Goal: Task Accomplishment & Management: Manage account settings

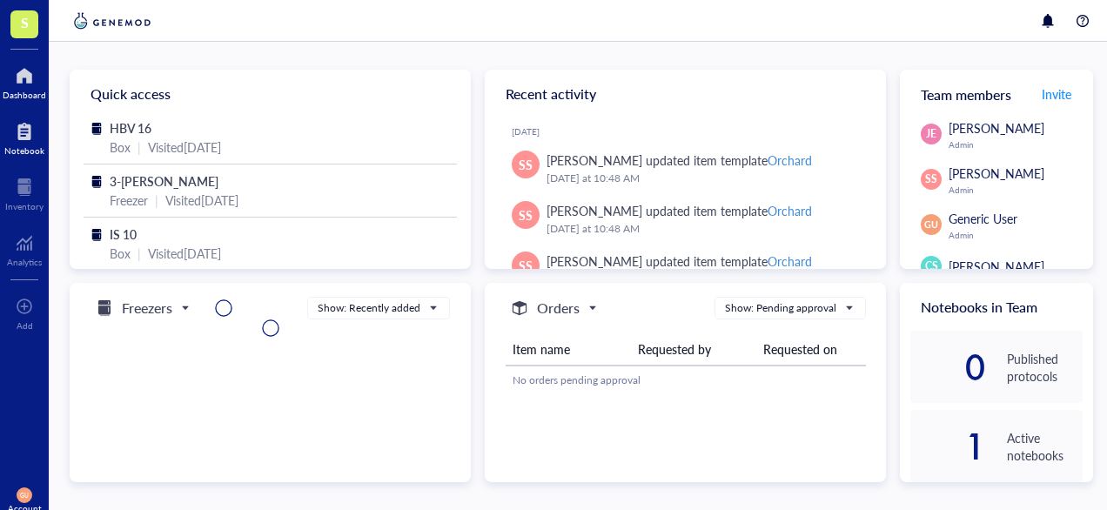
click at [35, 139] on div at bounding box center [24, 131] width 40 height 28
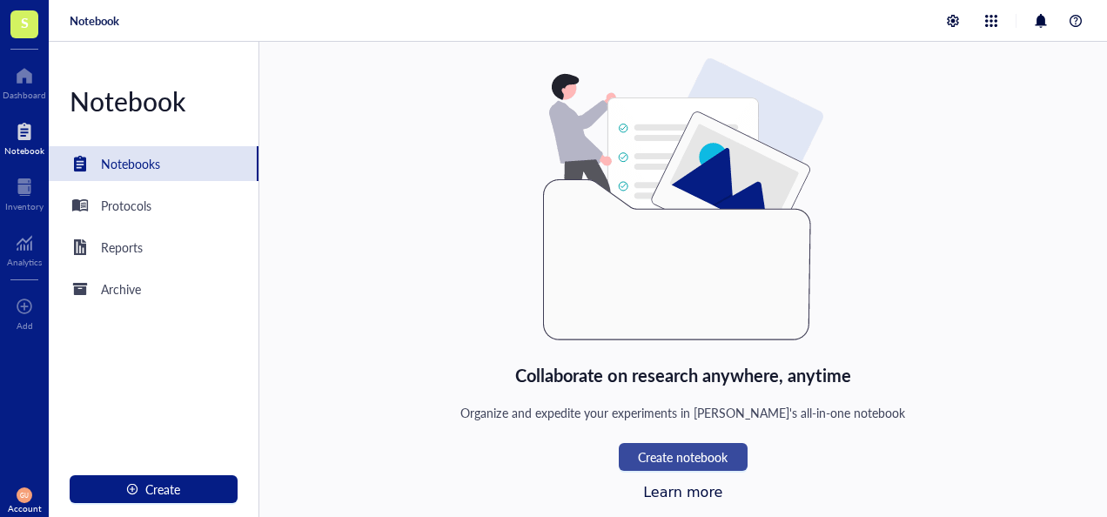
click at [722, 458] on span "Create notebook" at bounding box center [683, 457] width 90 height 14
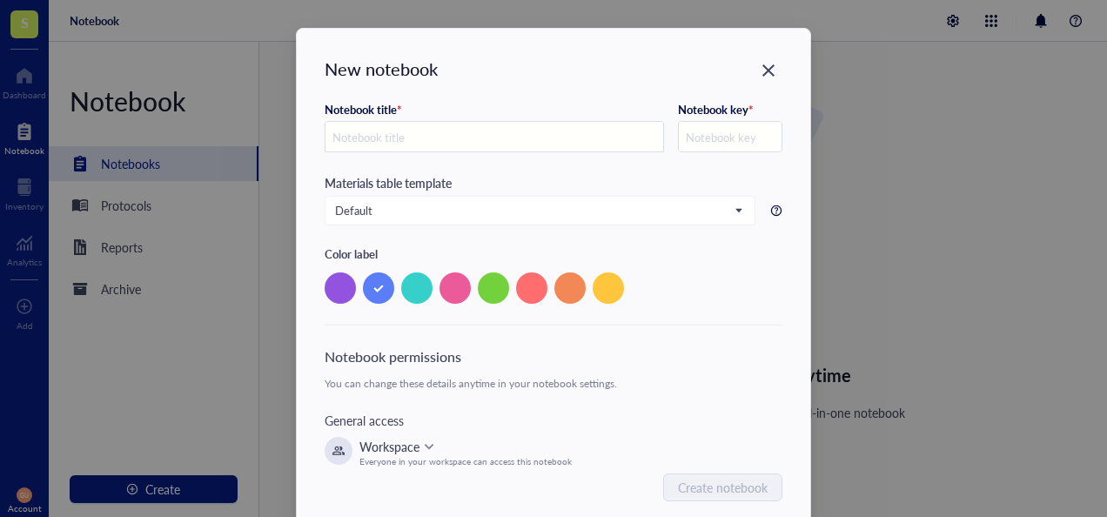
click at [483, 143] on input "text" at bounding box center [494, 137] width 338 height 31
type input "T"
type input "Te"
type input "TE"
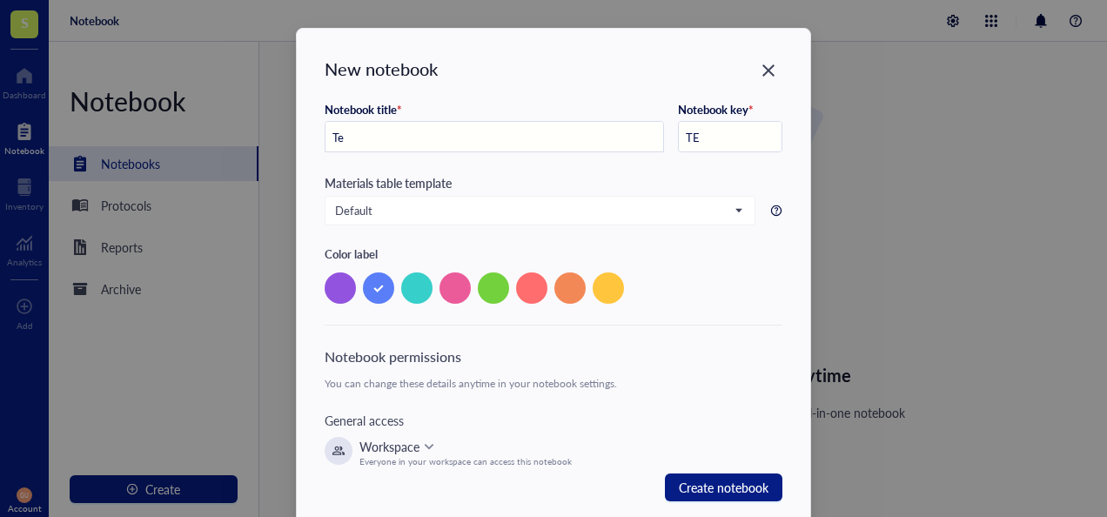
type input "Tes"
type input "TES2"
type input "Test"
click at [745, 483] on span "Create notebook" at bounding box center [724, 487] width 90 height 21
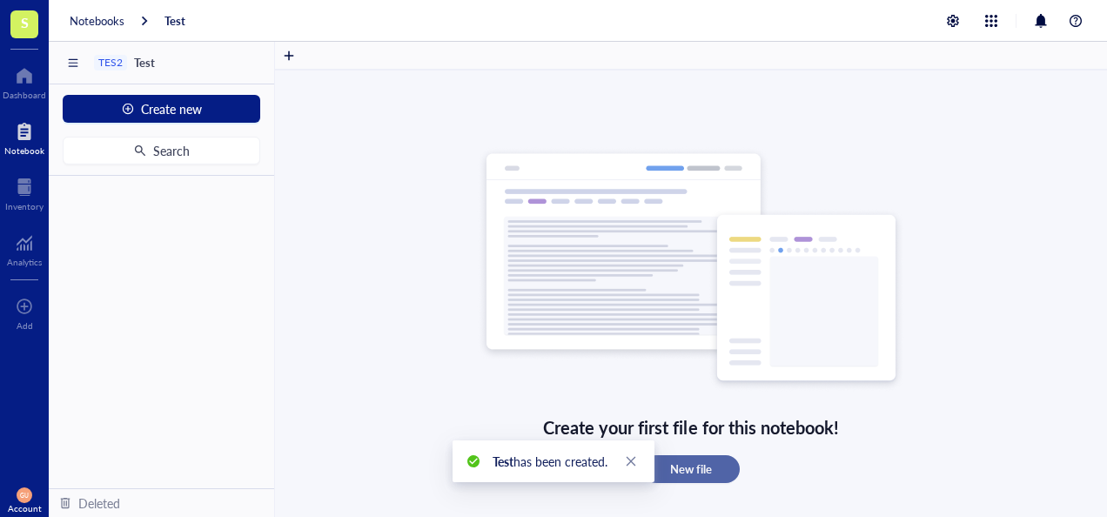
click at [666, 456] on button "New file" at bounding box center [690, 469] width 97 height 28
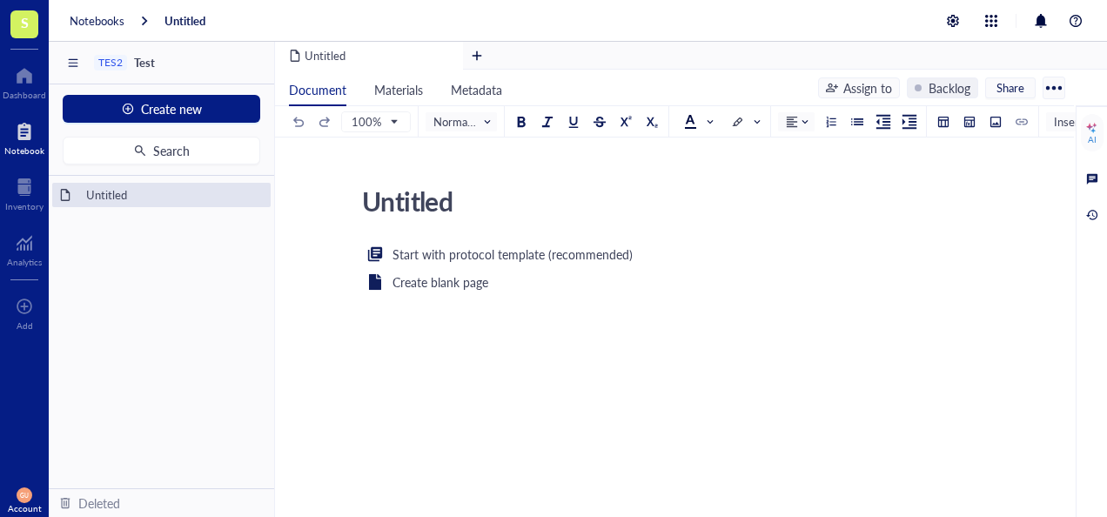
drag, startPoint x: 450, startPoint y: 209, endPoint x: 364, endPoint y: 204, distance: 86.3
click at [364, 204] on textarea "Untitled" at bounding box center [664, 201] width 618 height 42
type textarea "Validation"
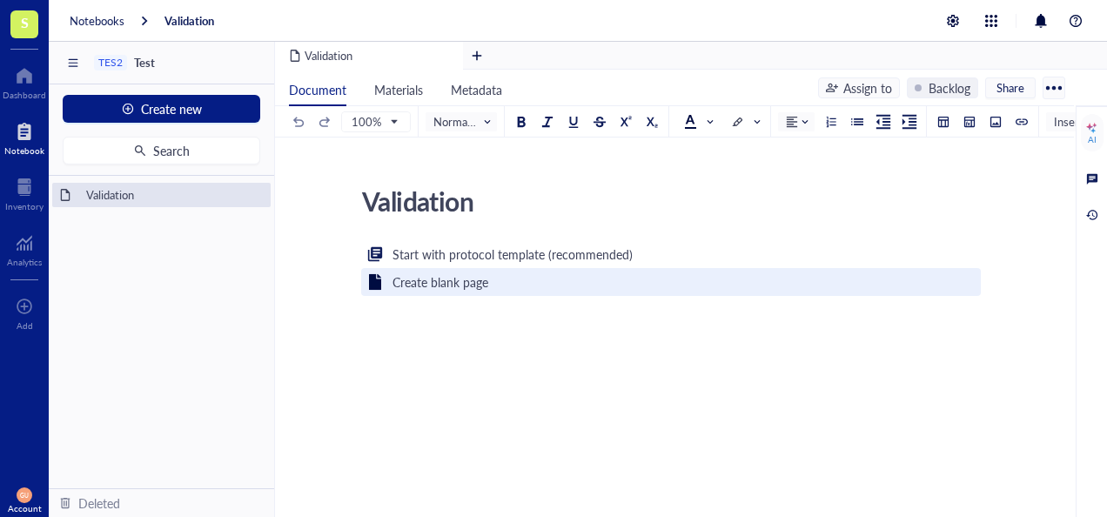
click at [487, 276] on div "Create blank page" at bounding box center [670, 282] width 619 height 28
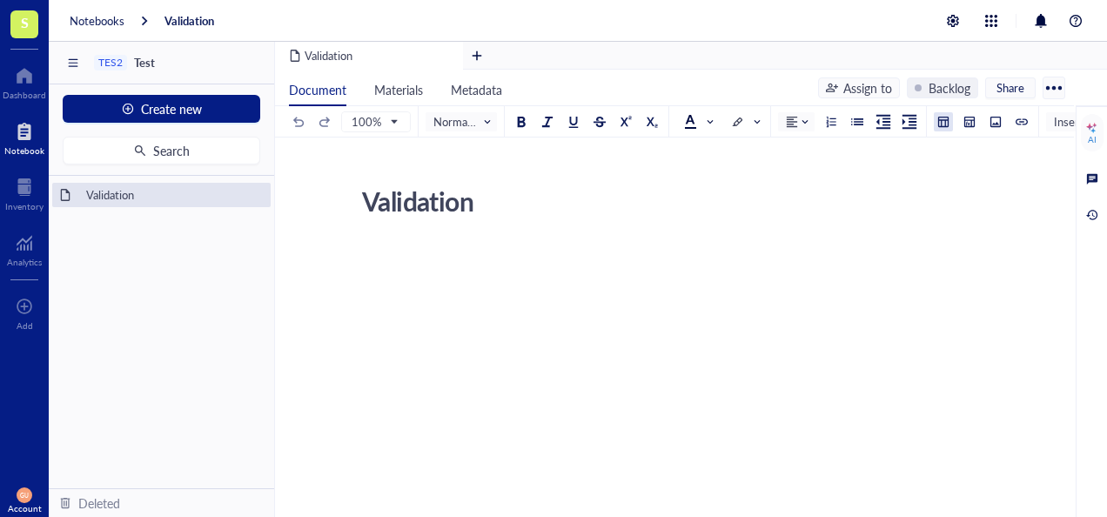
click at [938, 129] on button at bounding box center [943, 121] width 19 height 19
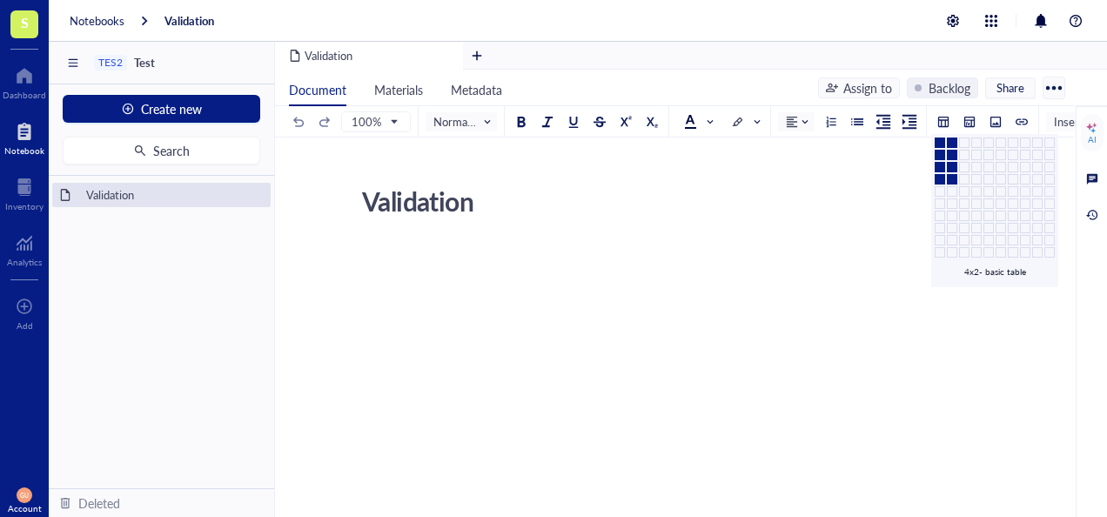
click at [950, 177] on td at bounding box center [952, 179] width 10 height 10
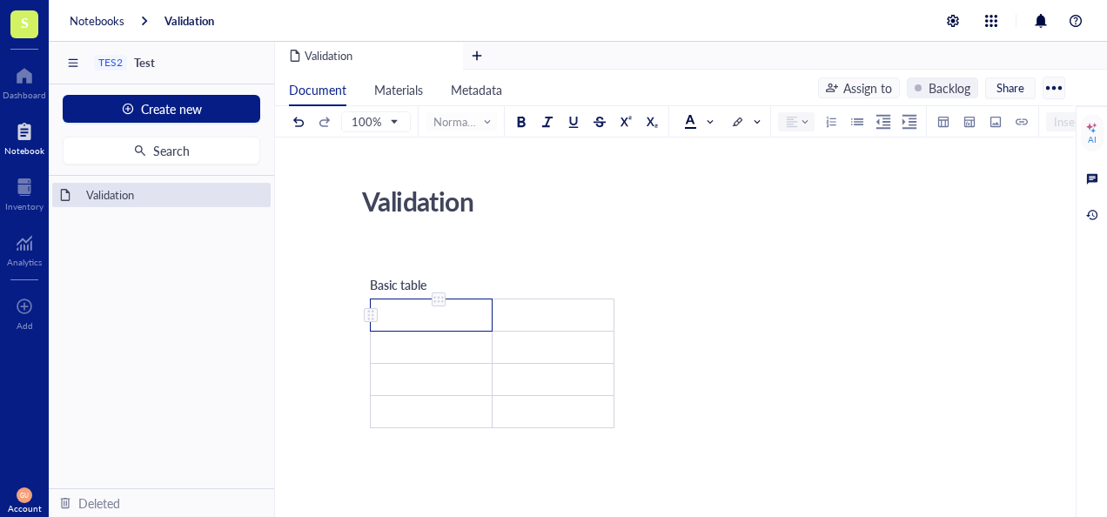
click at [409, 310] on td "﻿" at bounding box center [432, 315] width 122 height 32
click at [754, 421] on div "﻿ Basic table Test: ﻿ Dept: ﻿ ﻿ ﻿ ﻿ ﻿ ﻿" at bounding box center [670, 508] width 619 height 529
click at [1040, 91] on div at bounding box center [1054, 88] width 28 height 28
click at [1082, 85] on div "Document Materials Metadata Assign to Backlog Share 100% Normal text Insert AI …" at bounding box center [691, 314] width 832 height 489
click at [847, 84] on div "Assign to" at bounding box center [867, 87] width 49 height 19
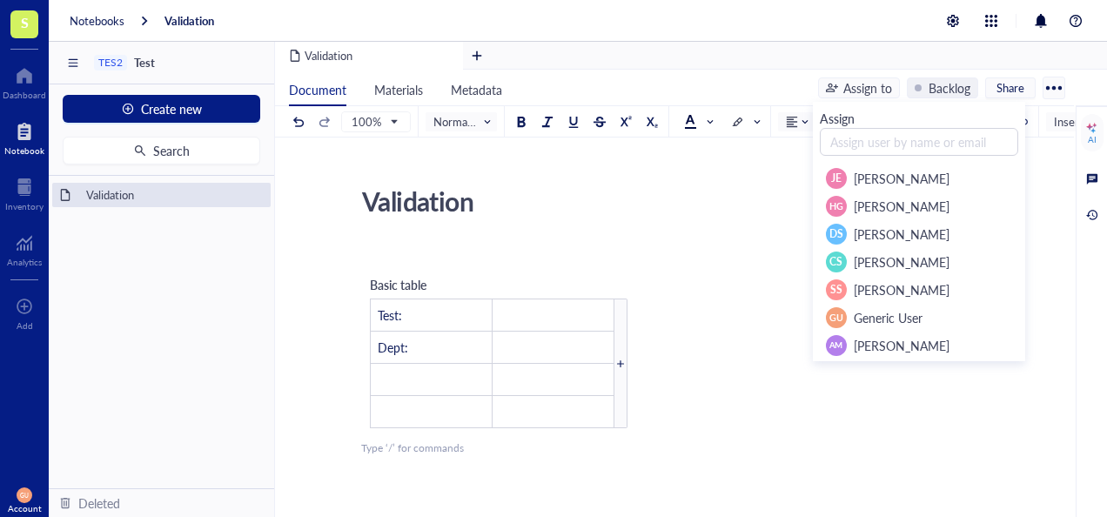
click at [776, 242] on div "Validation Validation ﻿ Basic table Test: ﻿ Dept: ﻿ ﻿ ﻿ ﻿ ﻿ ﻿ Type ‘/’ for comm…" at bounding box center [671, 475] width 792 height 593
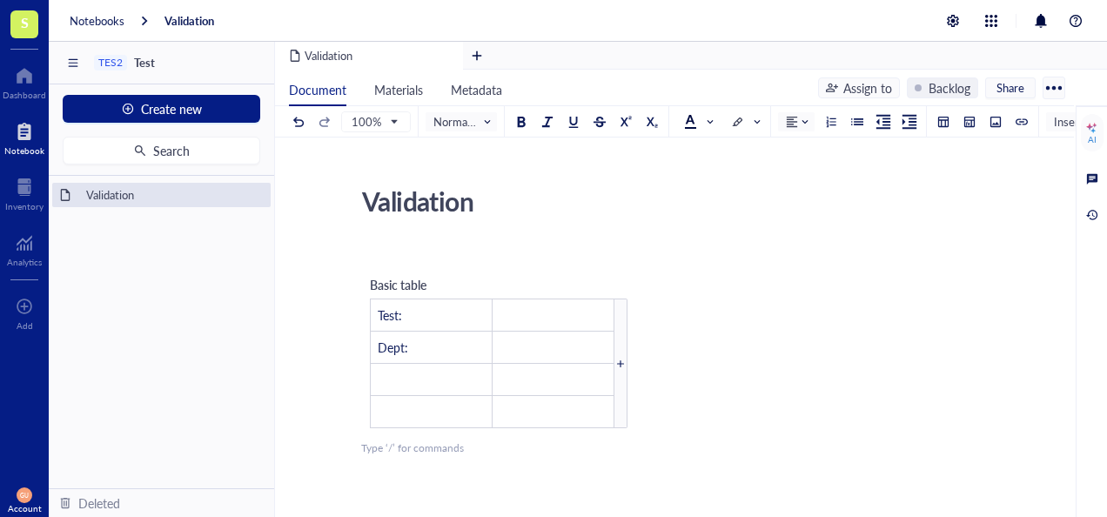
click at [1055, 78] on div at bounding box center [1054, 88] width 28 height 28
click at [733, 200] on div "Validation" at bounding box center [663, 201] width 619 height 44
click at [113, 66] on div "TES2" at bounding box center [110, 63] width 24 height 12
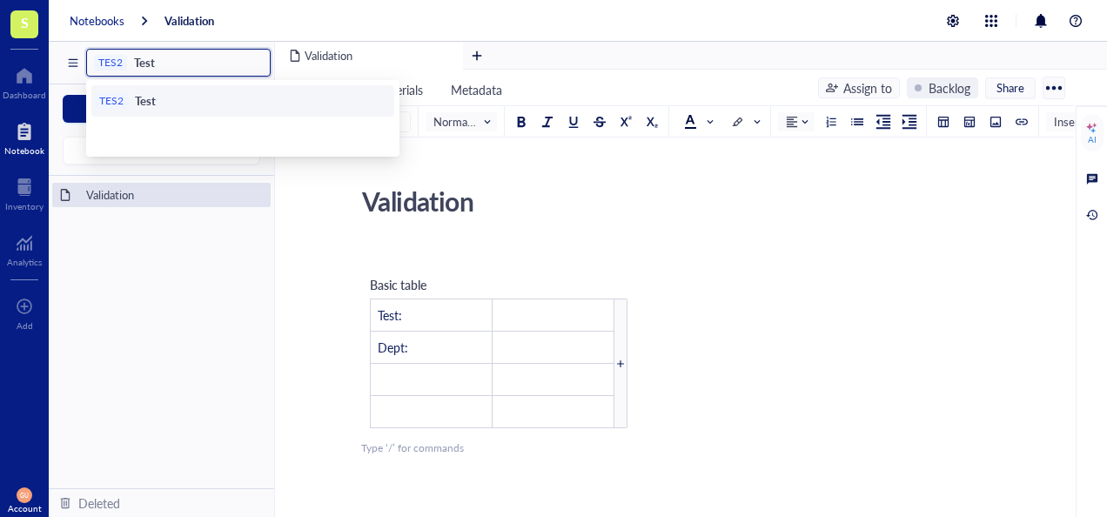
click at [116, 15] on div "Notebooks" at bounding box center [97, 21] width 55 height 16
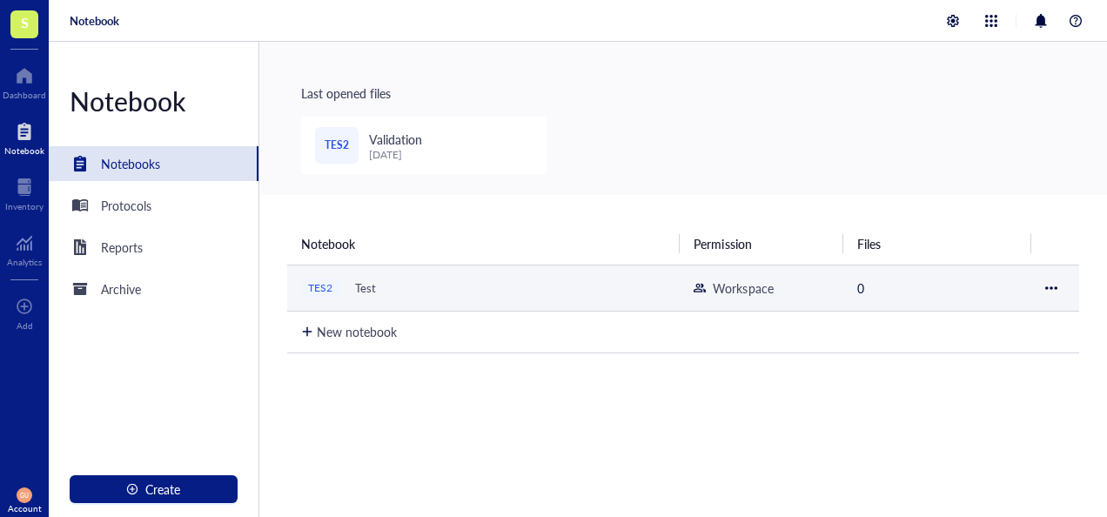
click at [378, 282] on div "Test" at bounding box center [365, 288] width 37 height 24
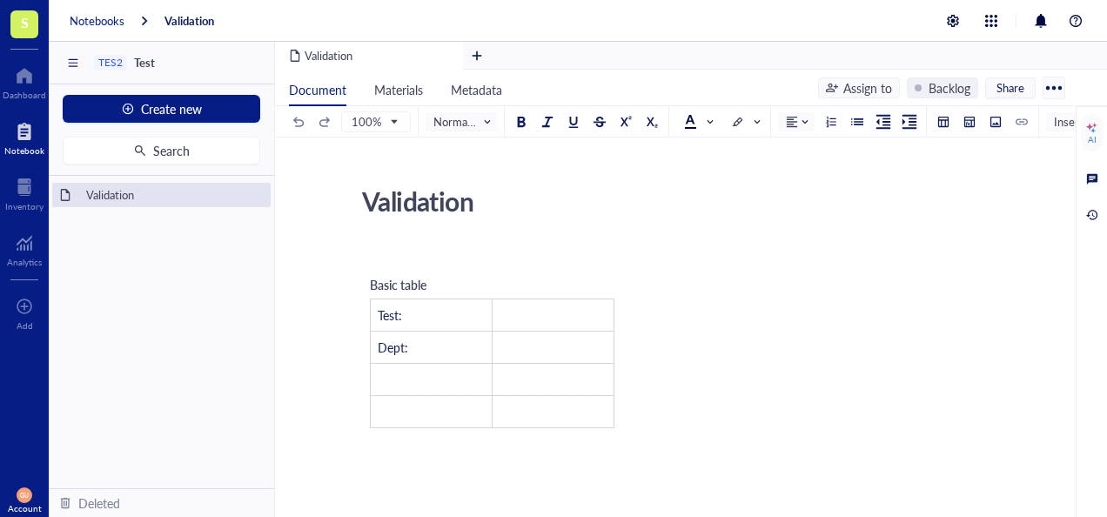
click at [110, 18] on div "Notebooks" at bounding box center [97, 21] width 55 height 16
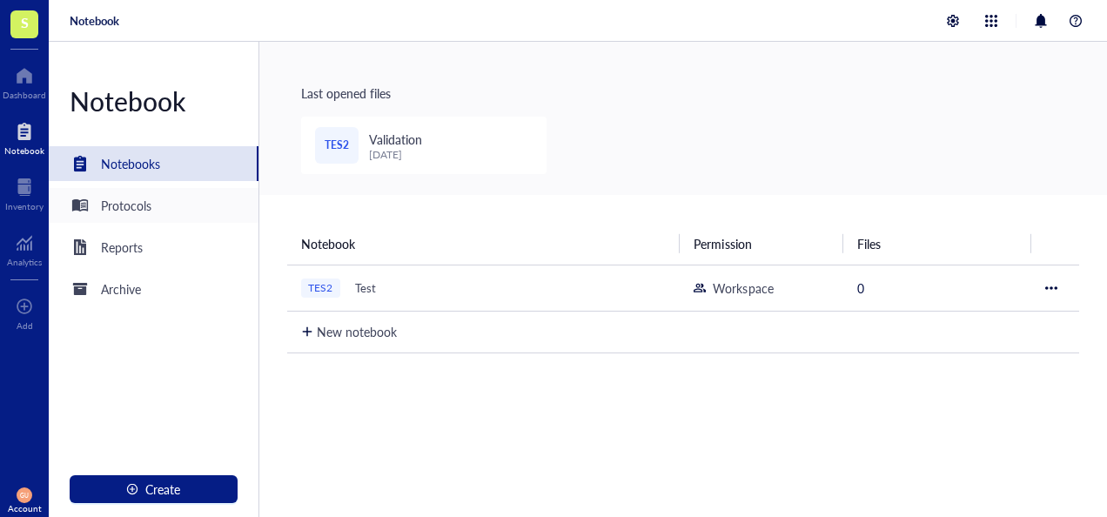
click at [116, 194] on div "Protocols" at bounding box center [154, 205] width 210 height 35
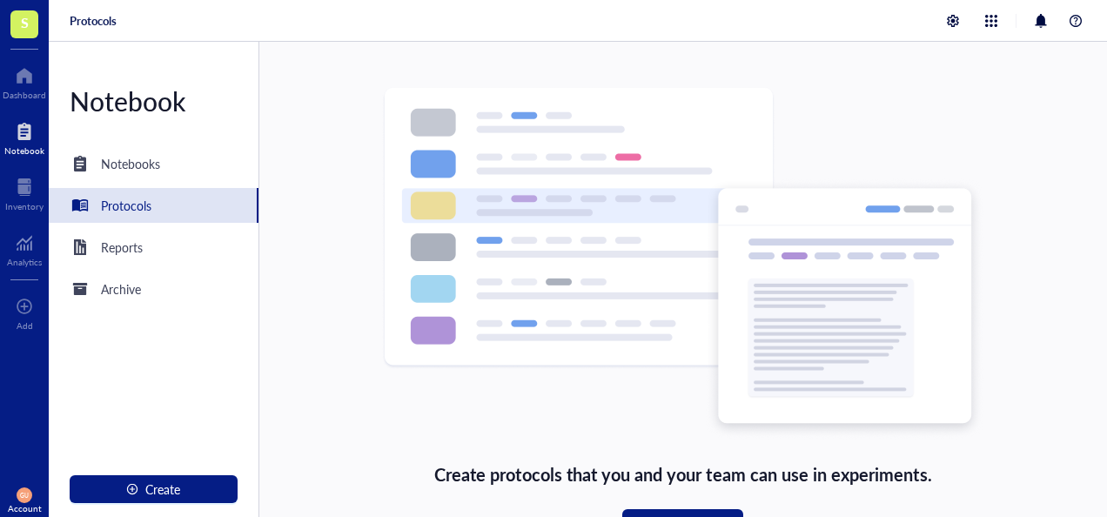
scroll to position [44, 0]
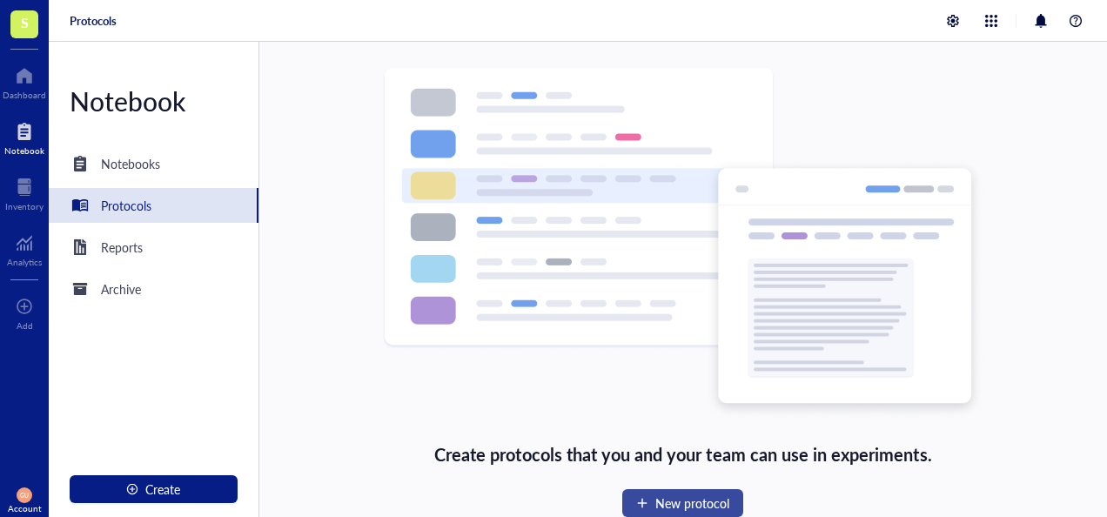
click at [700, 506] on span "New protocol" at bounding box center [692, 503] width 74 height 14
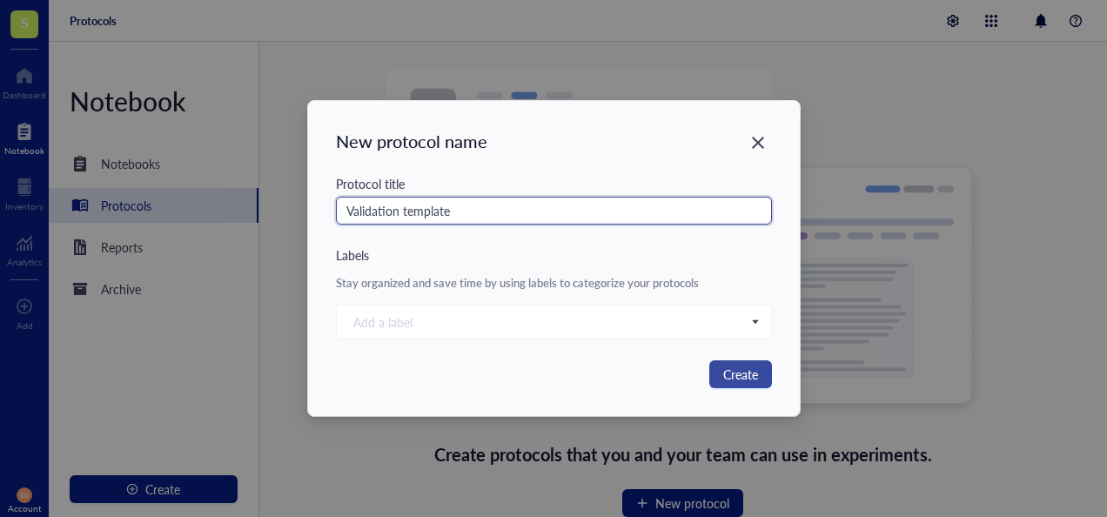
type input "Validation template"
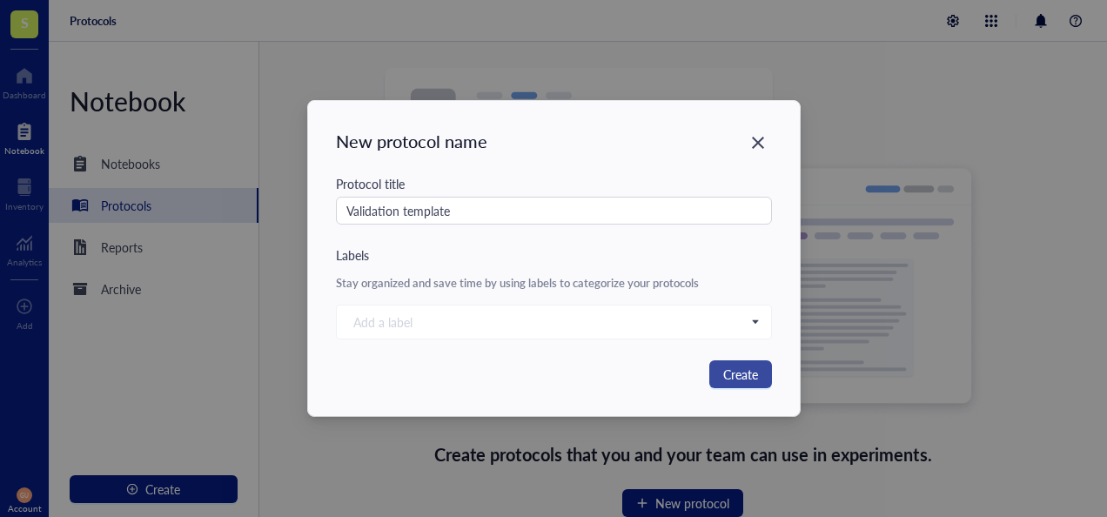
click at [739, 369] on span "Create" at bounding box center [740, 374] width 35 height 19
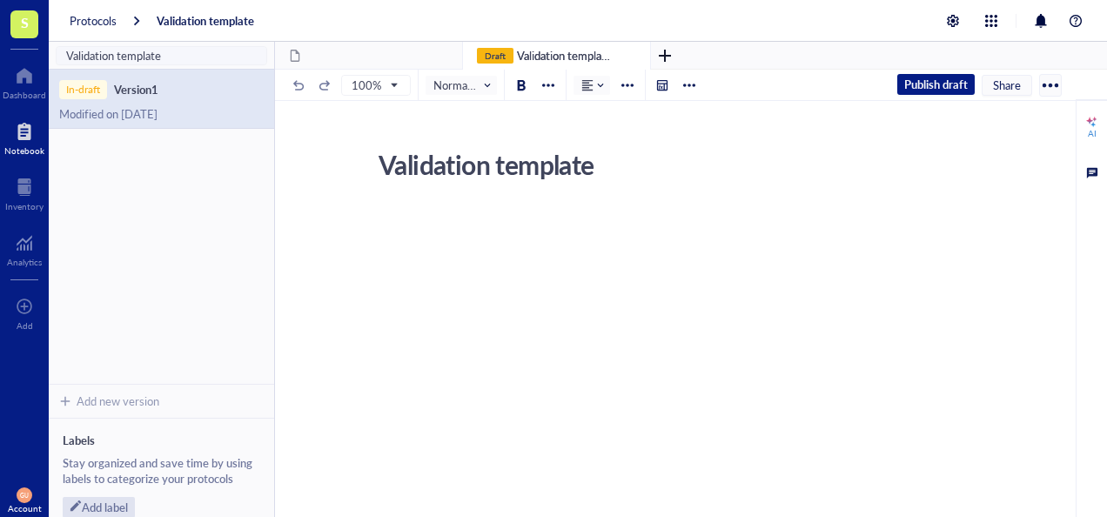
click at [692, 89] on div at bounding box center [689, 85] width 12 height 12
click at [629, 82] on div at bounding box center [627, 85] width 12 height 12
click at [722, 159] on div "Validation template" at bounding box center [680, 165] width 619 height 44
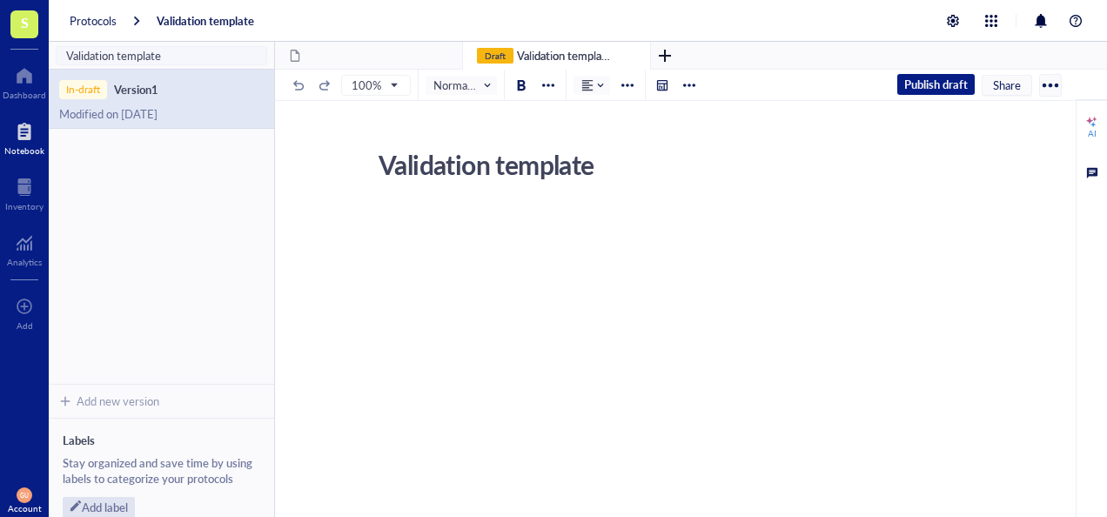
click at [534, 224] on div "﻿" at bounding box center [687, 219] width 619 height 16
click at [687, 95] on div at bounding box center [689, 85] width 21 height 21
click at [688, 93] on div at bounding box center [689, 85] width 21 height 21
click at [621, 84] on div at bounding box center [627, 85] width 12 height 12
click at [663, 87] on div at bounding box center [662, 85] width 12 height 12
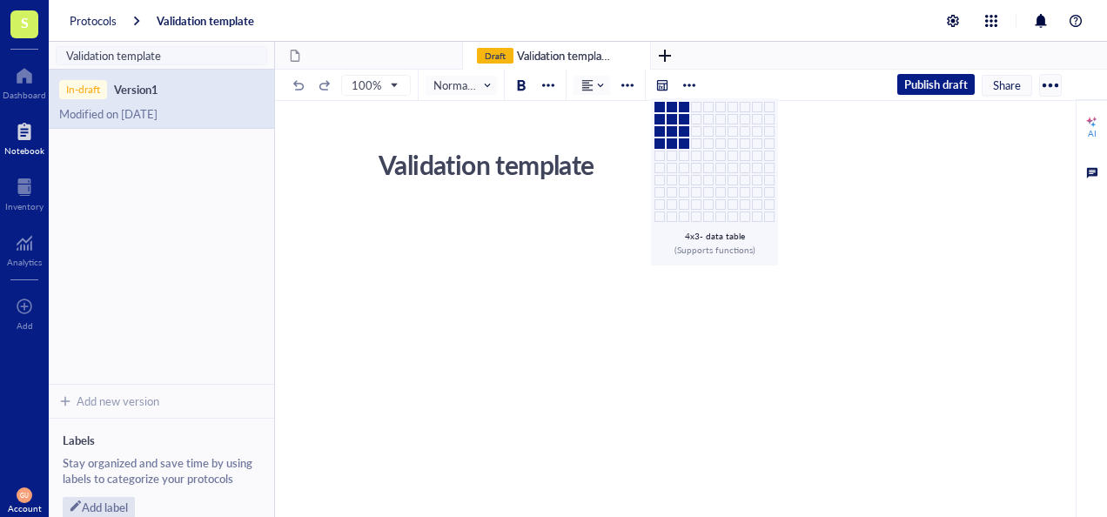
click at [680, 140] on td at bounding box center [684, 143] width 10 height 10
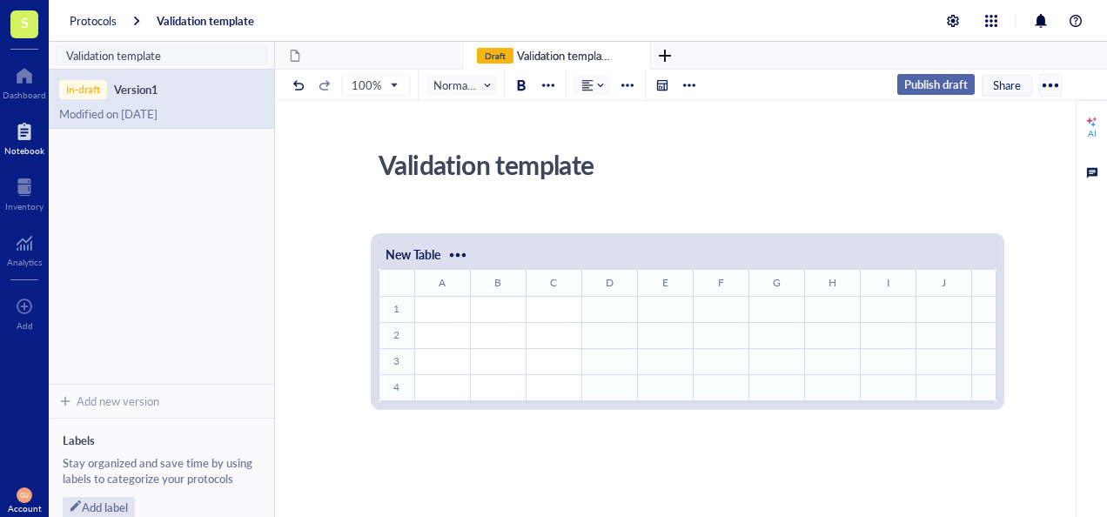
click at [904, 89] on span "Publish draft" at bounding box center [936, 85] width 64 height 16
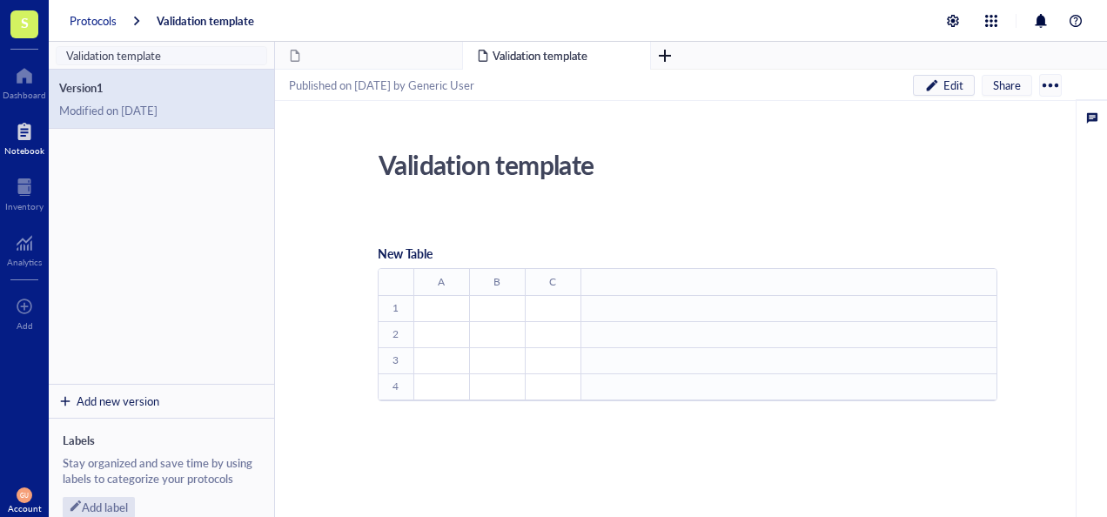
click at [97, 19] on div "Protocols" at bounding box center [93, 21] width 47 height 16
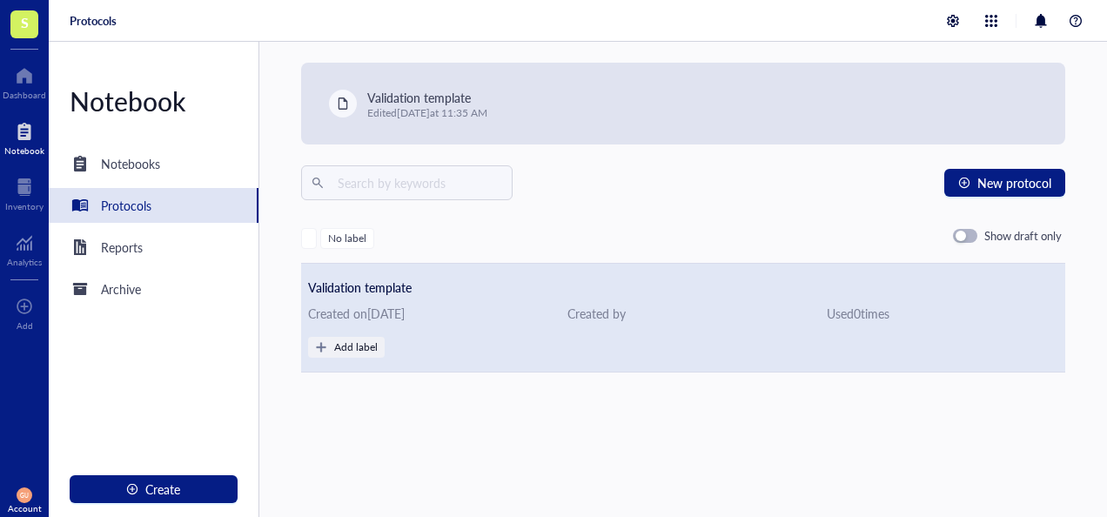
click at [987, 323] on div "Used 0 time s" at bounding box center [942, 313] width 231 height 19
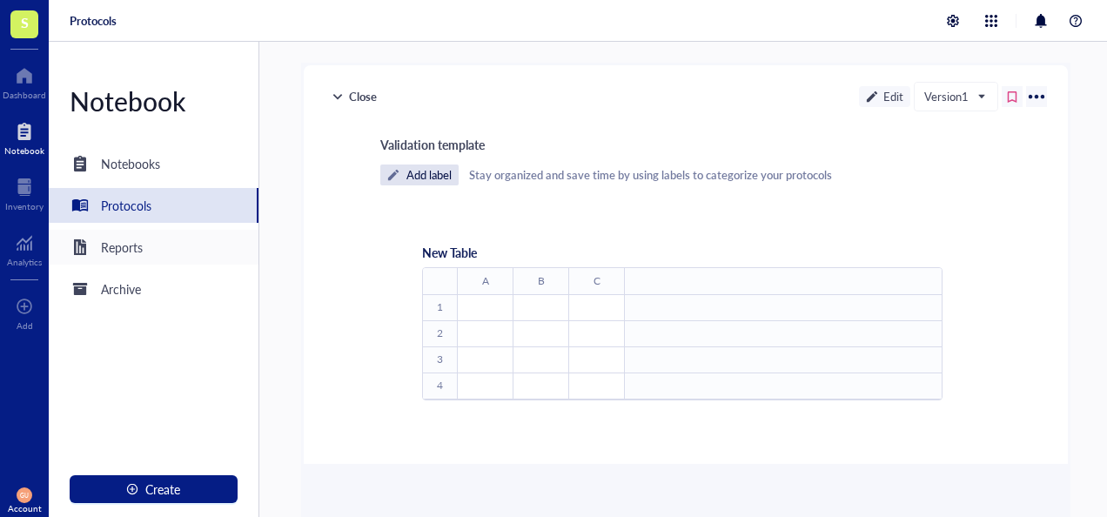
click at [200, 258] on div "Reports" at bounding box center [154, 247] width 210 height 35
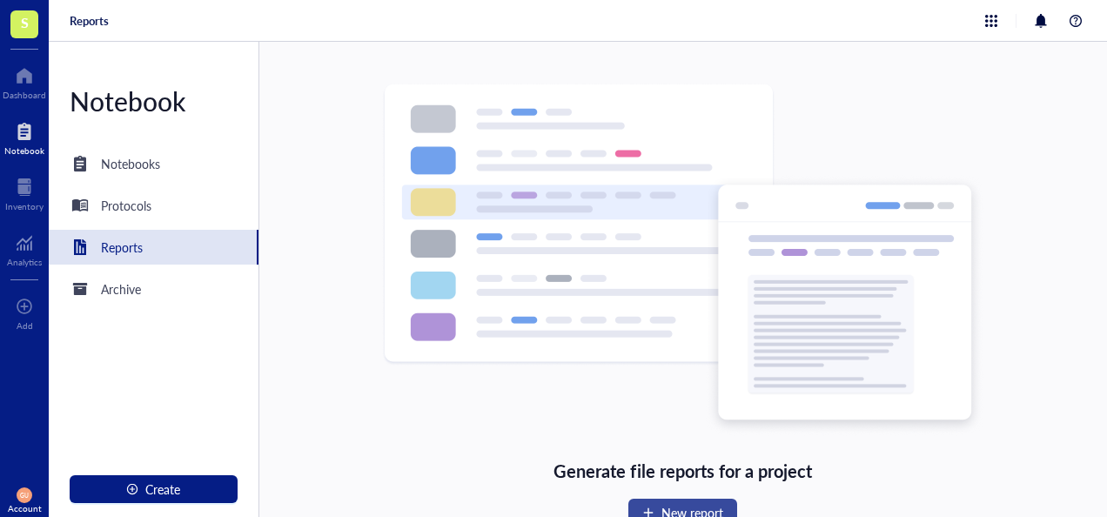
click at [668, 509] on span "New report" at bounding box center [692, 513] width 62 height 14
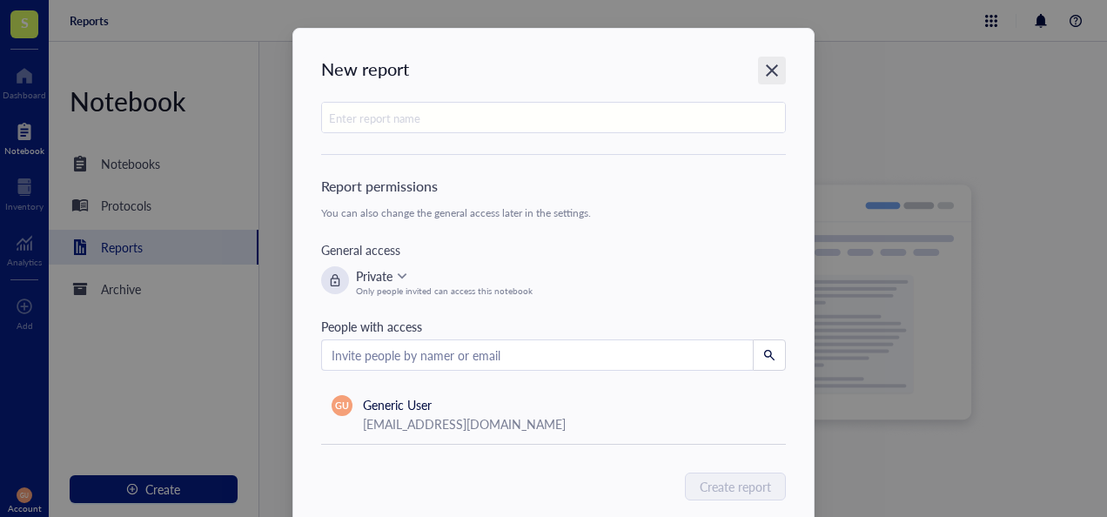
click at [760, 78] on div "Close" at bounding box center [772, 71] width 28 height 28
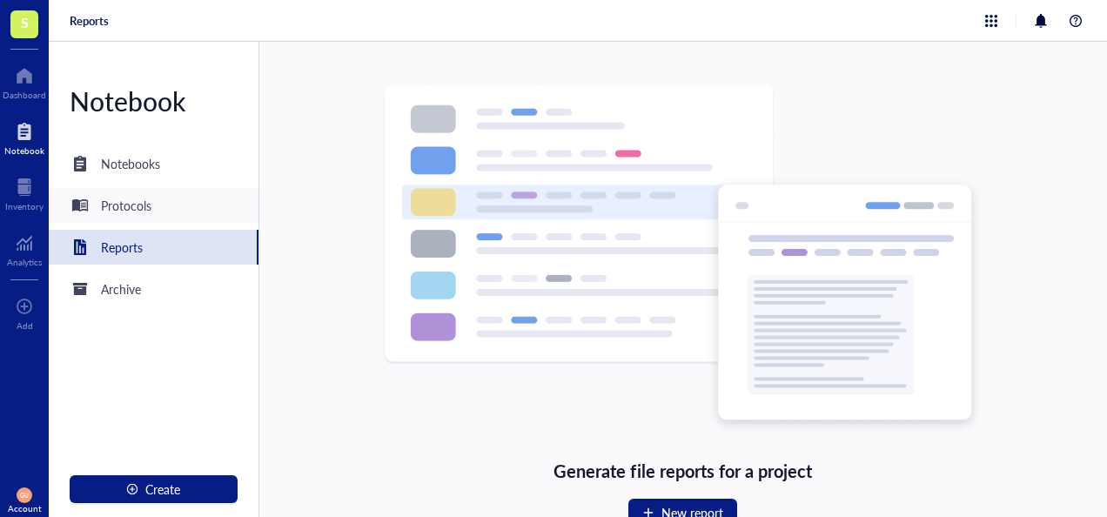
click at [104, 204] on div "Protocols" at bounding box center [126, 205] width 50 height 19
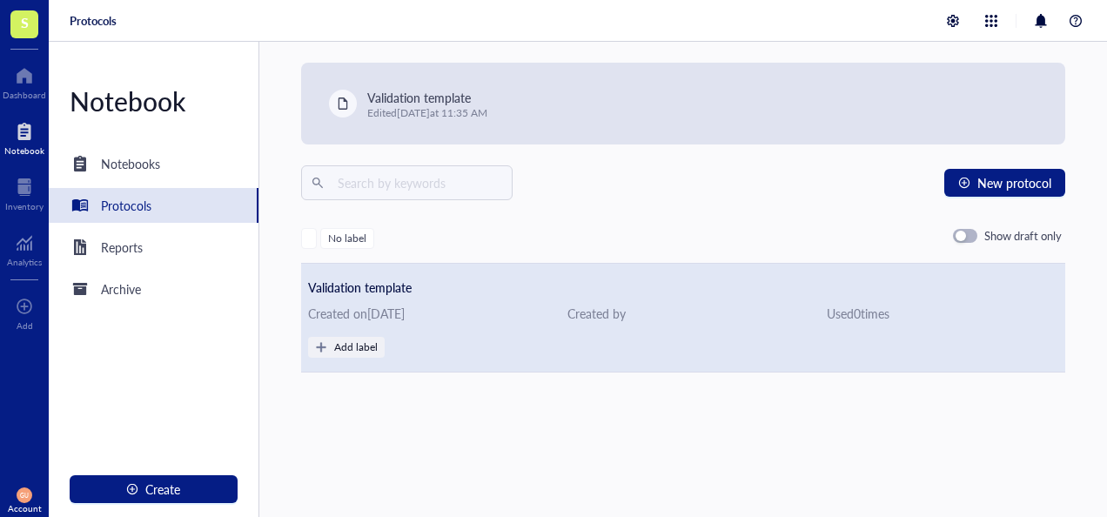
click at [330, 296] on span "Validation template" at bounding box center [360, 286] width 104 height 17
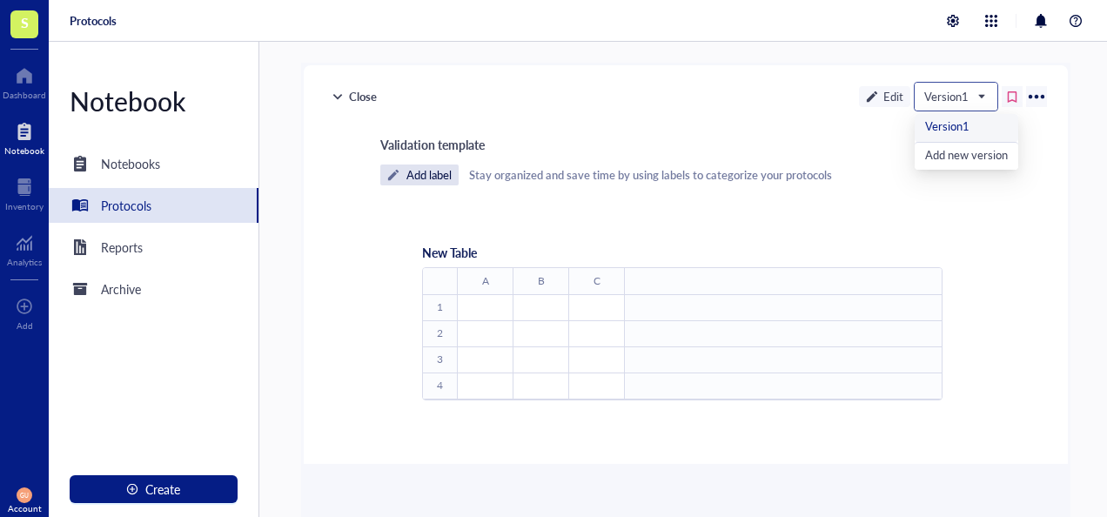
click at [982, 92] on div "Version 1" at bounding box center [955, 97] width 83 height 28
click at [948, 153] on div "Add new version" at bounding box center [966, 156] width 83 height 18
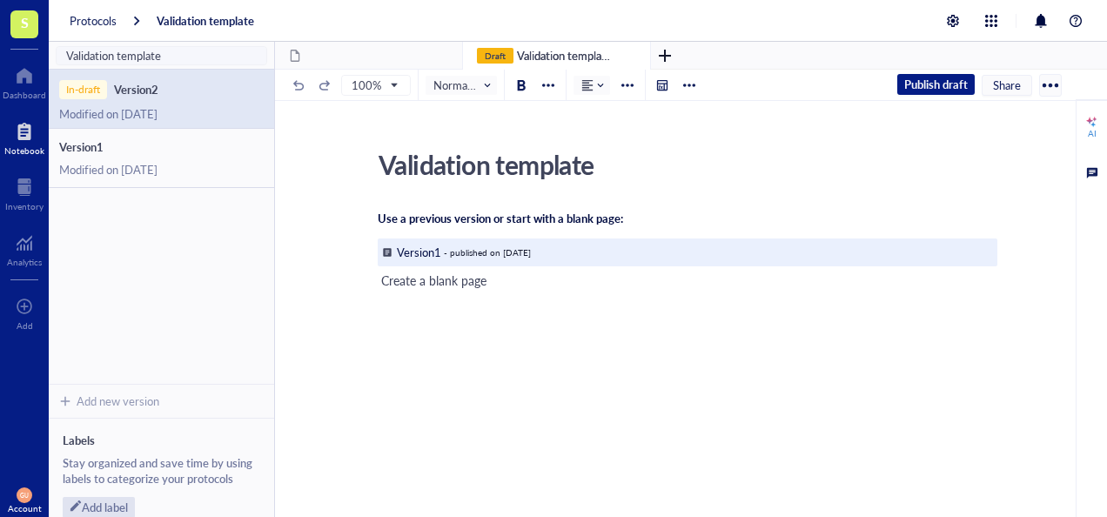
click at [531, 255] on div "- published on [DATE]" at bounding box center [487, 252] width 87 height 10
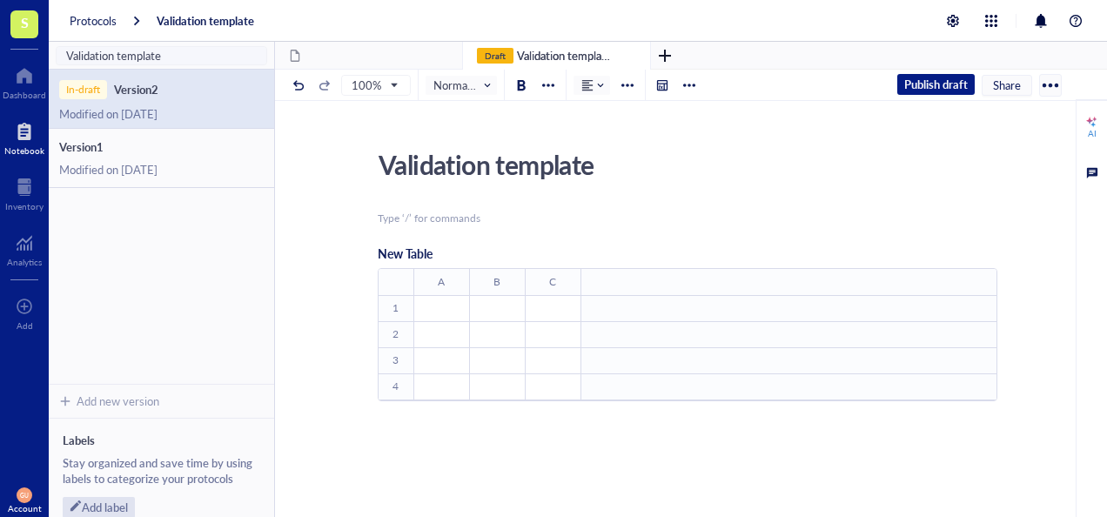
click at [439, 317] on td "﻿" at bounding box center [441, 308] width 56 height 26
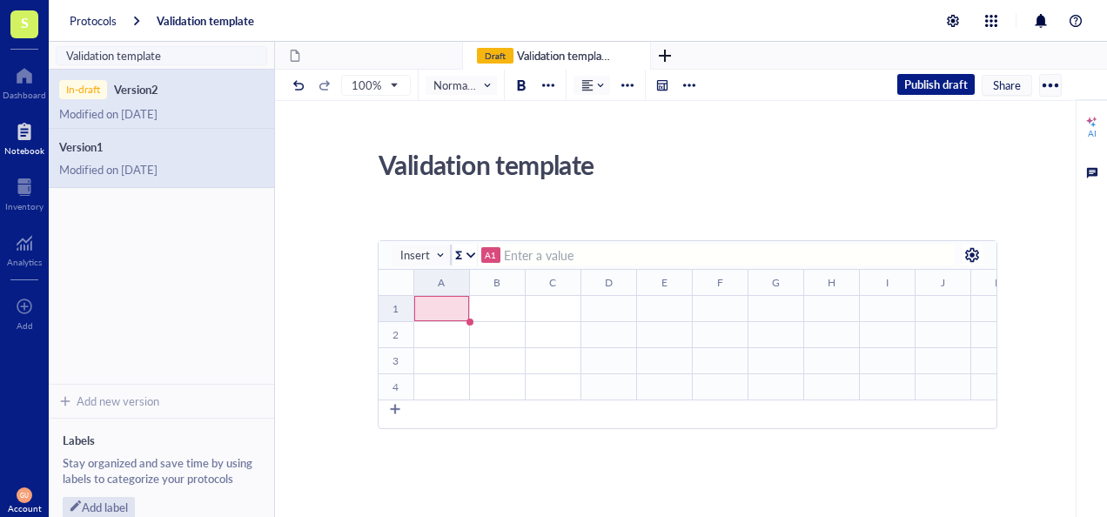
click at [214, 151] on span "Version 1" at bounding box center [161, 147] width 204 height 16
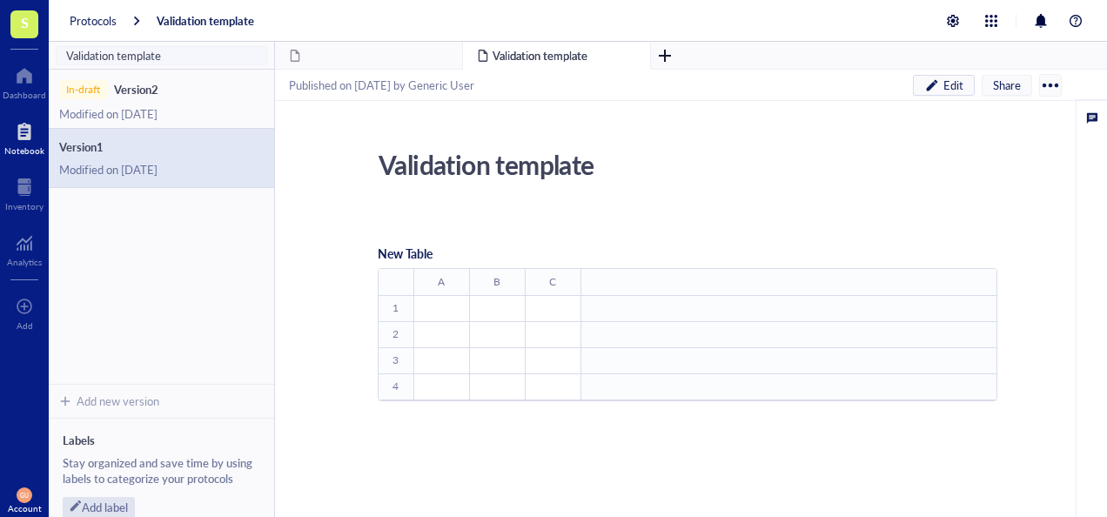
click at [1055, 80] on div at bounding box center [1050, 85] width 28 height 28
click at [980, 140] on div "Delete" at bounding box center [990, 143] width 99 height 16
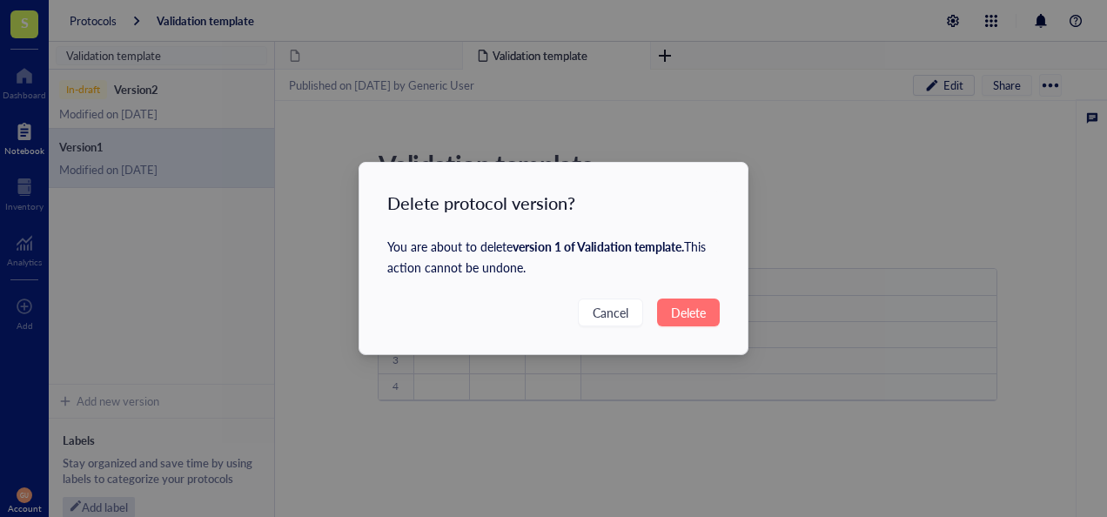
click at [695, 316] on span "Delete" at bounding box center [688, 312] width 35 height 19
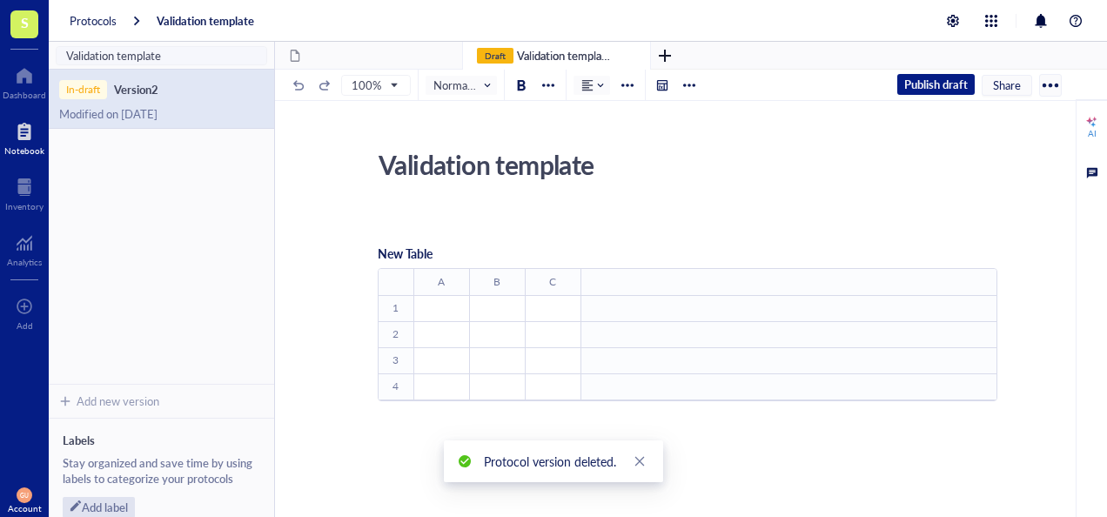
click at [1053, 82] on div at bounding box center [1050, 85] width 28 height 28
click at [987, 175] on div "Delete" at bounding box center [990, 171] width 99 height 16
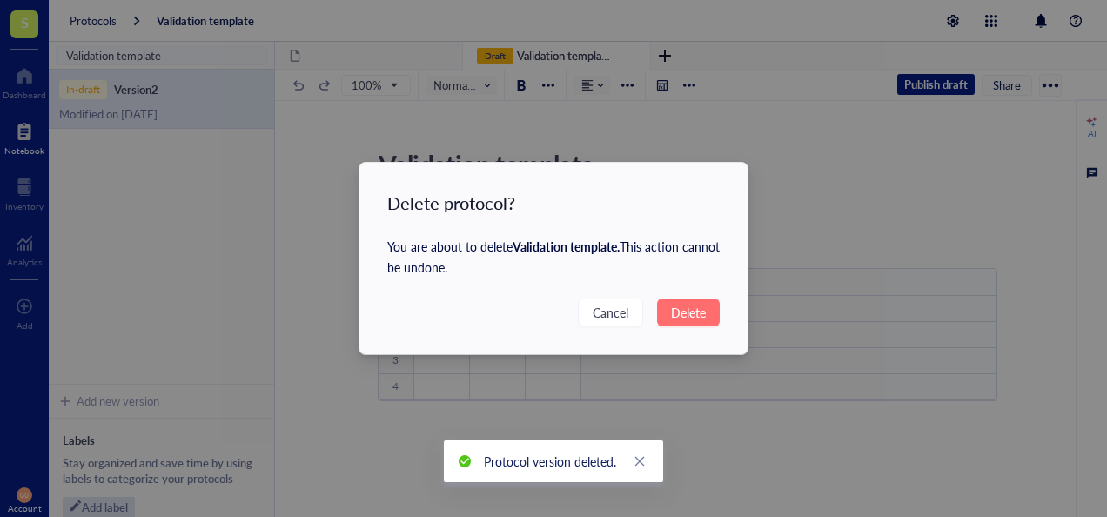
click at [686, 318] on span "Delete" at bounding box center [688, 312] width 35 height 19
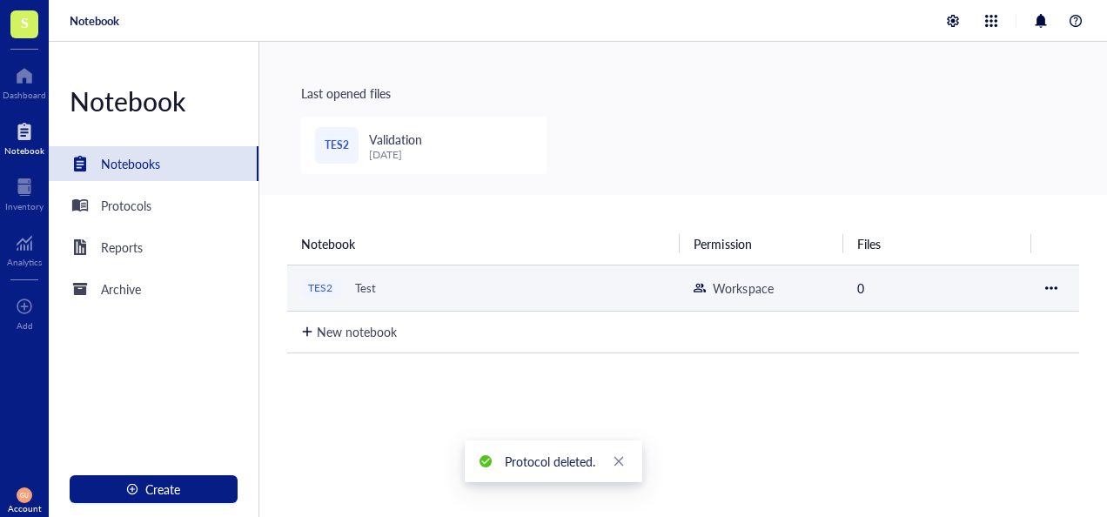
click at [1045, 291] on div at bounding box center [1051, 288] width 12 height 12
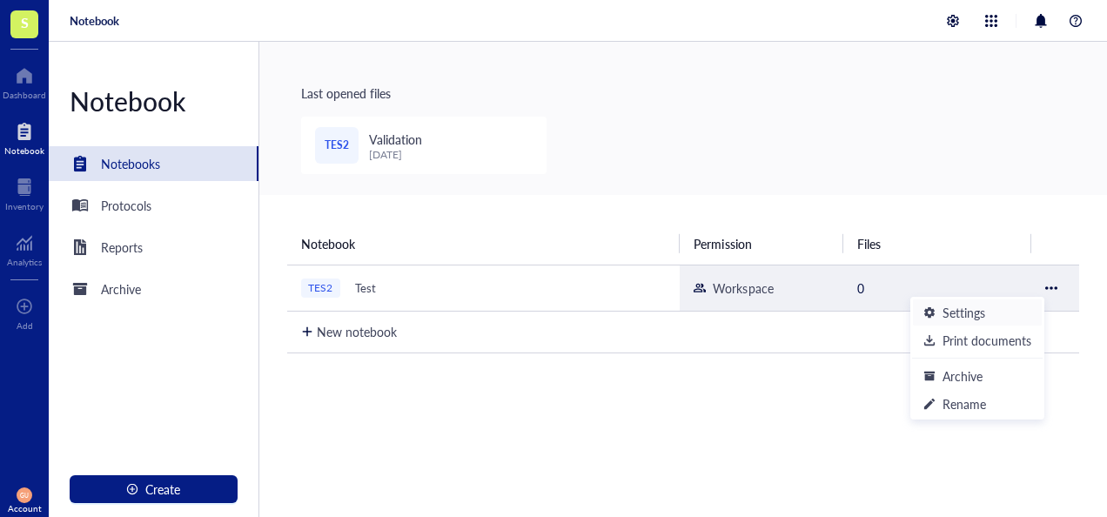
click at [980, 320] on div "Settings" at bounding box center [963, 312] width 43 height 19
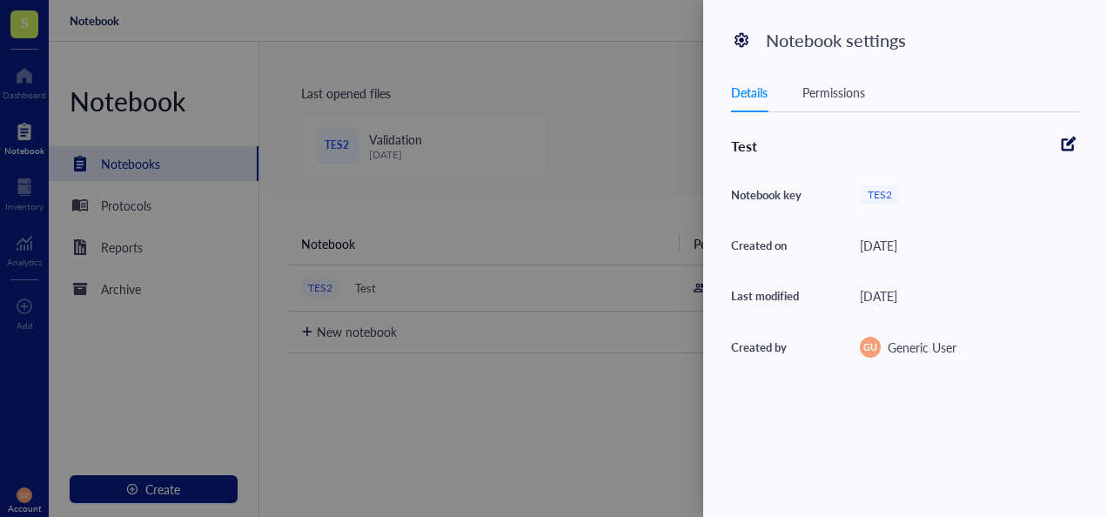
click at [844, 103] on div "Details Permissions" at bounding box center [905, 92] width 348 height 39
click at [825, 89] on div "Permissions" at bounding box center [833, 92] width 63 height 19
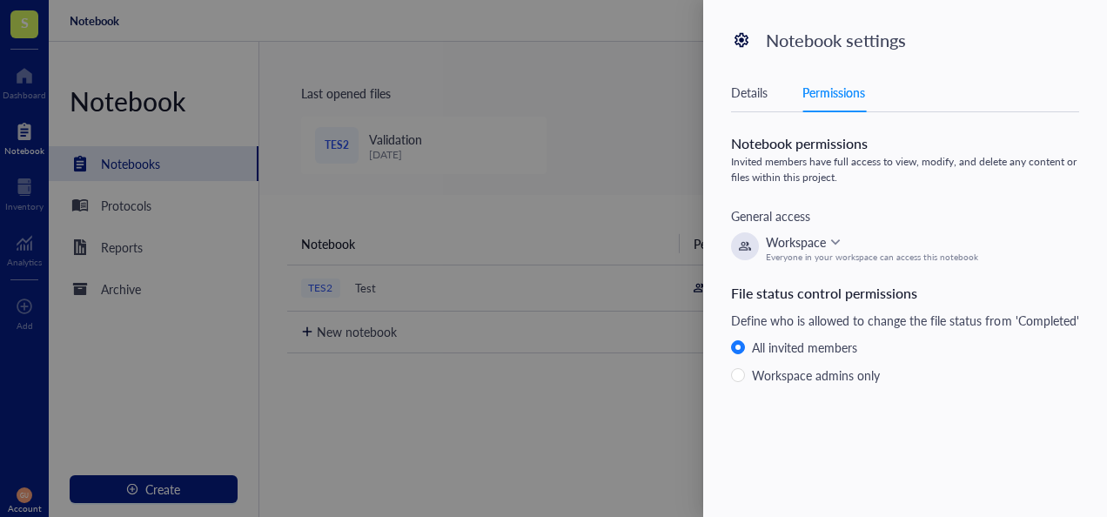
click at [628, 289] on div at bounding box center [553, 258] width 1107 height 517
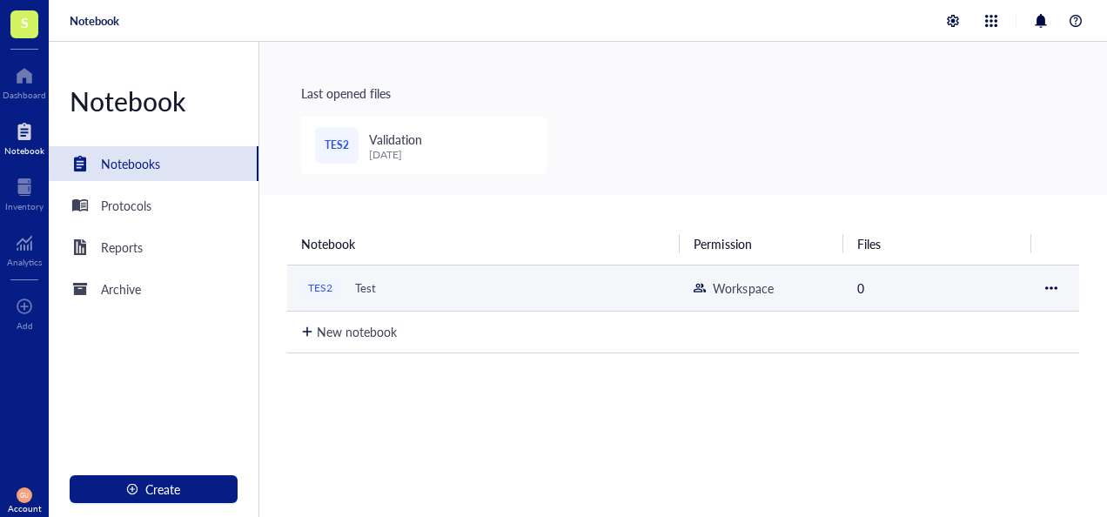
click at [1031, 286] on td at bounding box center [1055, 287] width 48 height 46
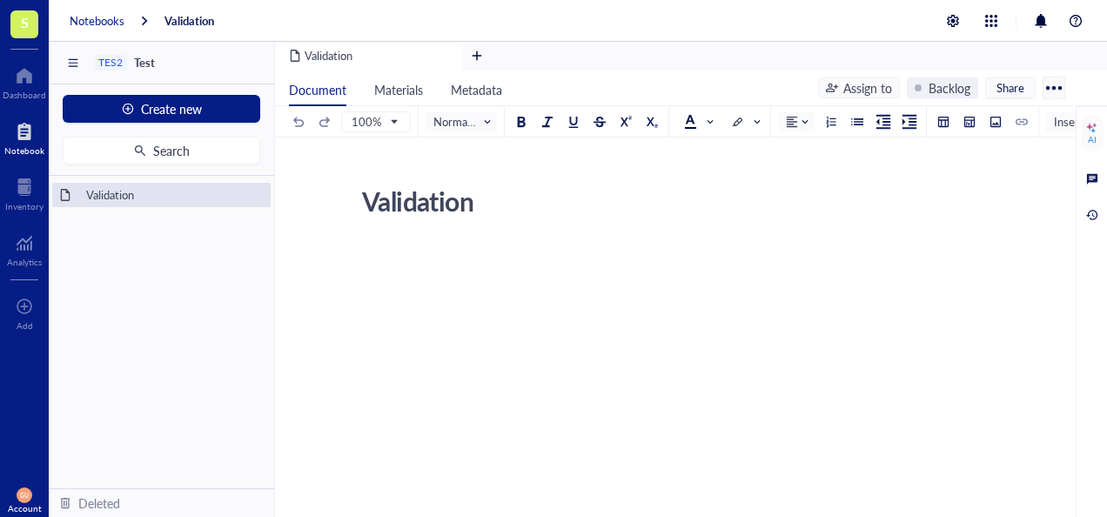
click at [105, 23] on div "Notebooks" at bounding box center [97, 21] width 55 height 16
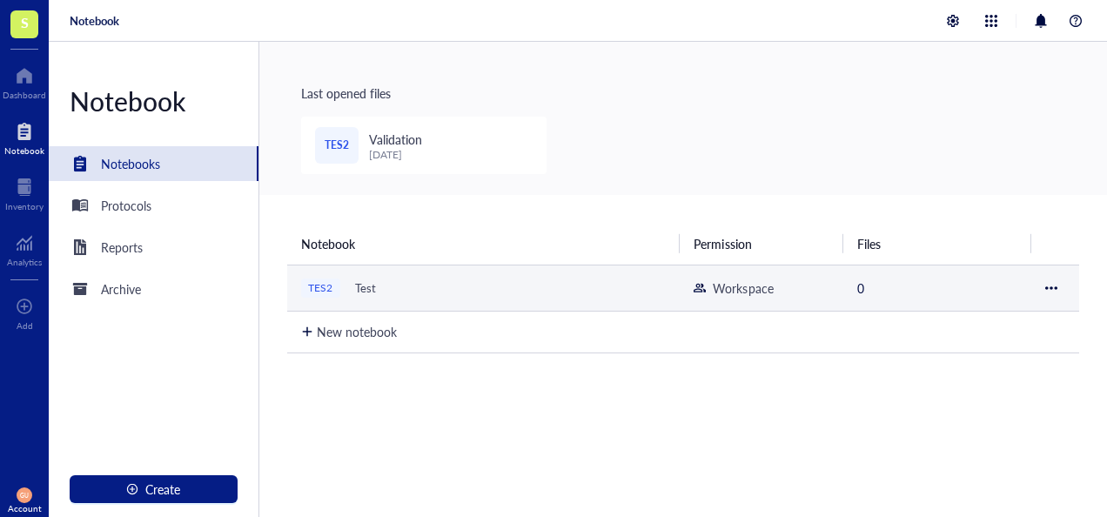
click at [1045, 288] on div at bounding box center [1051, 288] width 12 height 12
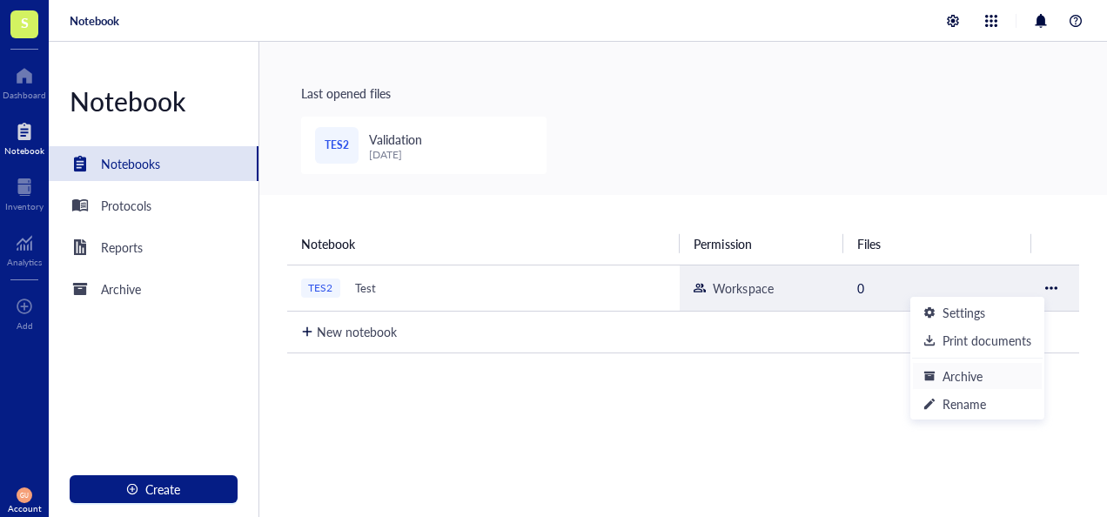
click at [988, 367] on div "Archive" at bounding box center [977, 375] width 108 height 19
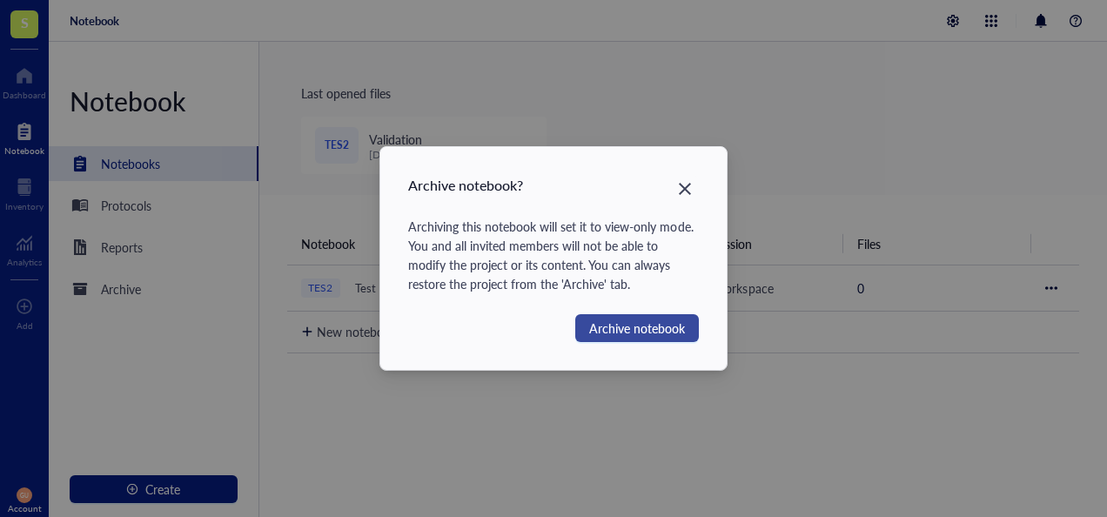
click at [604, 327] on span "Archive notebook" at bounding box center [637, 327] width 96 height 19
